Goal: Transaction & Acquisition: Purchase product/service

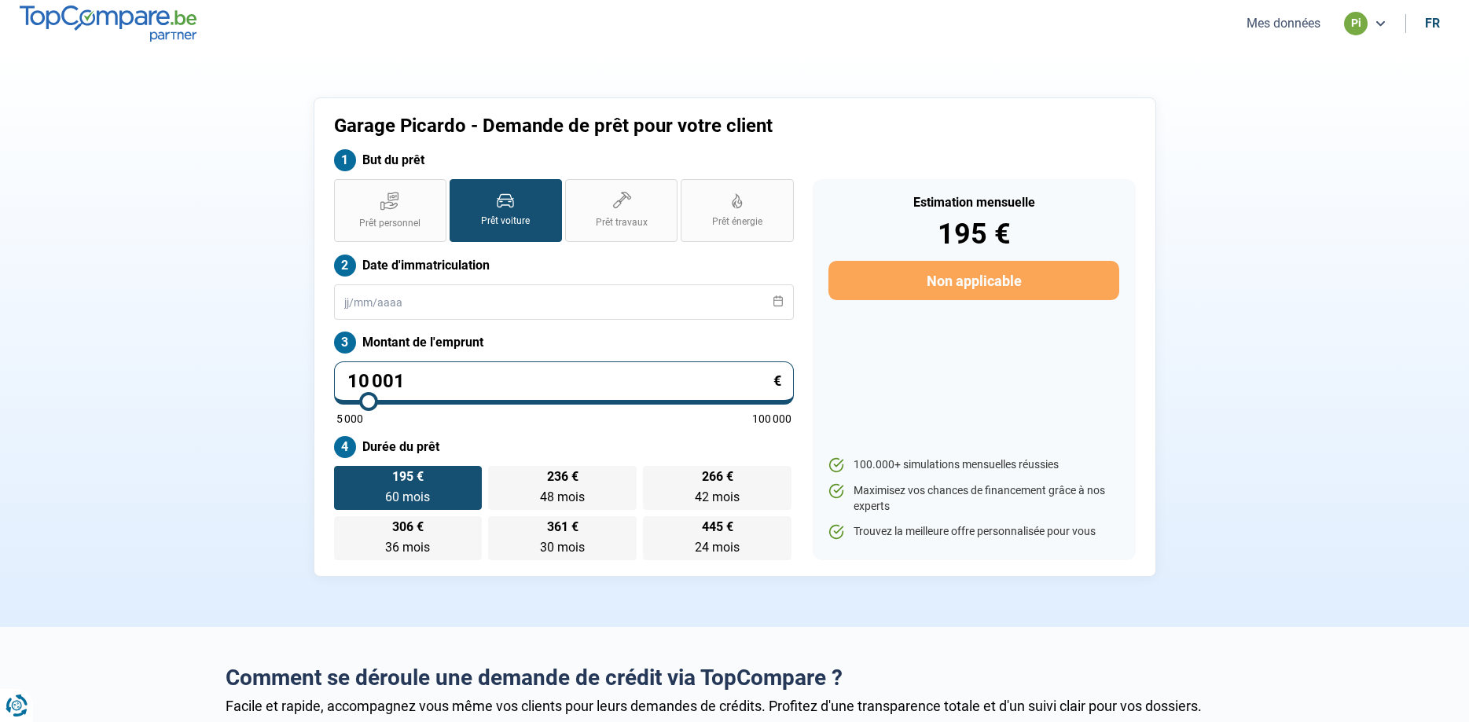
click at [1301, 23] on button "Mes données" at bounding box center [1283, 23] width 83 height 17
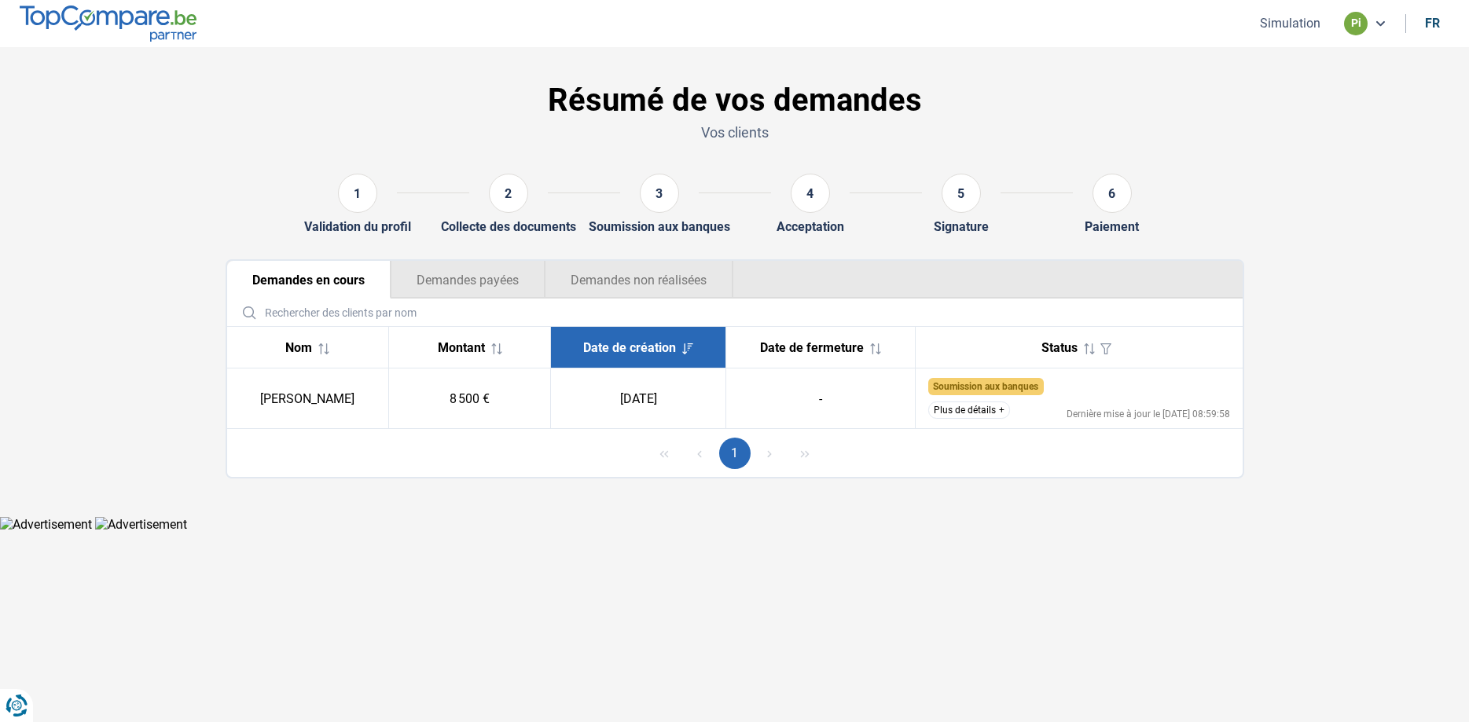
click at [961, 402] on td "Soumission aux banques Nous recherchons la meilleure solution pour notre client…" at bounding box center [1079, 399] width 327 height 61
click at [968, 391] on span "Soumission aux banques" at bounding box center [985, 386] width 105 height 11
click at [967, 410] on button "Plus de détails" at bounding box center [969, 410] width 82 height 17
